Goal: Task Accomplishment & Management: Complete application form

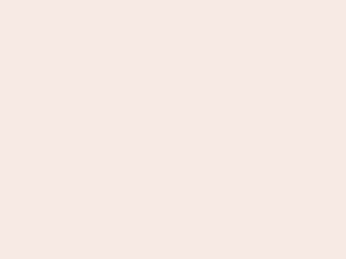
click at [173, 130] on nb-app "Almost there Thank you for registering for Newbook. Your account is under revie…" at bounding box center [173, 129] width 346 height 259
click at [173, 0] on nb-app "Almost there Thank you for registering for Newbook. Your account is under revie…" at bounding box center [173, 129] width 346 height 259
click at [185, 0] on nb-app "Almost there Thank you for registering for Newbook. Your account is under revie…" at bounding box center [173, 129] width 346 height 259
click at [173, 130] on nb-app "Almost there Thank you for registering for Newbook. Your account is under revie…" at bounding box center [173, 129] width 346 height 259
click at [173, 0] on nb-app "Almost there Thank you for registering for Newbook. Your account is under revie…" at bounding box center [173, 129] width 346 height 259
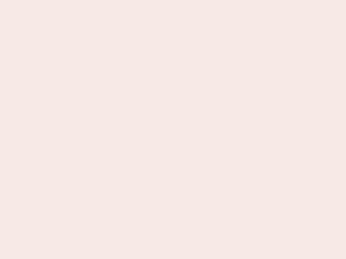
click at [121, 0] on nb-app "Almost there Thank you for registering for Newbook. Your account is under revie…" at bounding box center [173, 129] width 346 height 259
click at [173, 130] on nb-app "Almost there Thank you for registering for Newbook. Your account is under revie…" at bounding box center [173, 129] width 346 height 259
click at [173, 0] on nb-app "Almost there Thank you for registering for Newbook. Your account is under revie…" at bounding box center [173, 129] width 346 height 259
click at [121, 0] on nb-app "Almost there Thank you for registering for Newbook. Your account is under revie…" at bounding box center [173, 129] width 346 height 259
click at [173, 130] on nb-app "Almost there Thank you for registering for Newbook. Your account is under revie…" at bounding box center [173, 129] width 346 height 259
